Goal: Check status: Check status

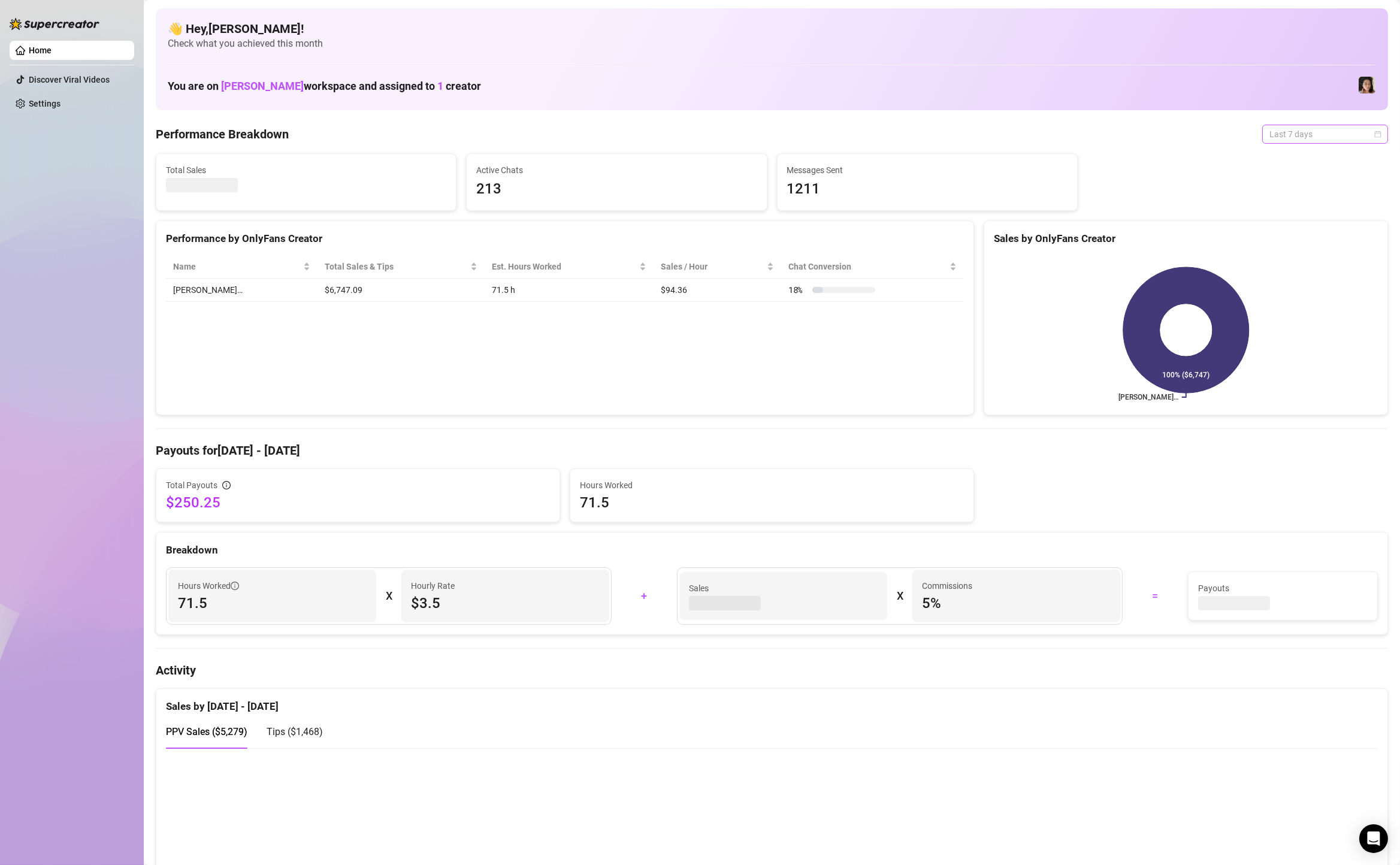
click at [1330, 135] on span "Last 7 days" at bounding box center [1325, 133] width 112 height 18
click at [1303, 234] on div "Custom date" at bounding box center [1325, 234] width 107 height 13
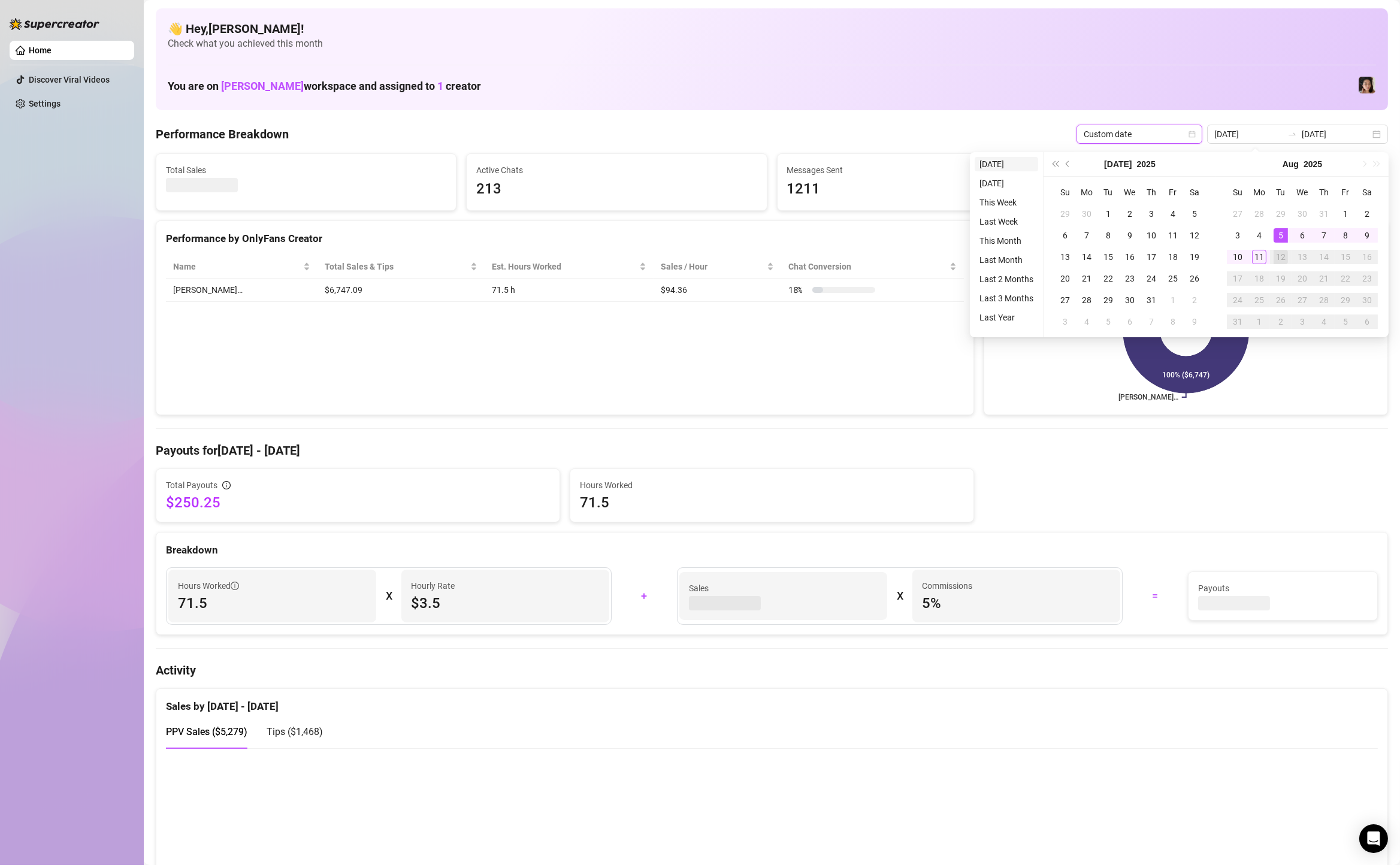
type input "[DATE]"
click at [999, 160] on li "[DATE]" at bounding box center [1006, 164] width 63 height 14
type input "[DATE]"
